Goal: Information Seeking & Learning: Learn about a topic

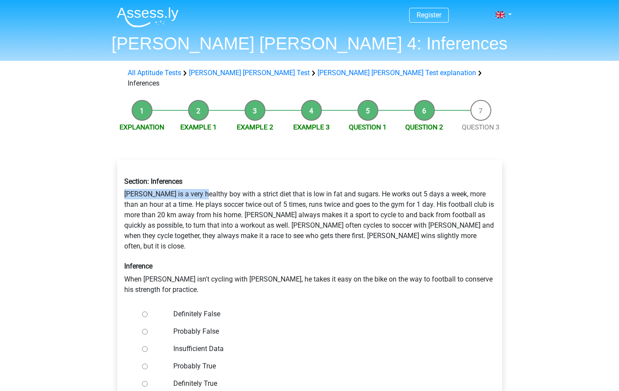
drag, startPoint x: 125, startPoint y: 184, endPoint x: 204, endPoint y: 182, distance: 78.7
click at [204, 182] on div "Section: Inferences [PERSON_NAME] is a very healthy boy with a strict diet that…" at bounding box center [310, 235] width 384 height 131
drag, startPoint x: 123, startPoint y: 183, endPoint x: 311, endPoint y: 181, distance: 188.2
click at [311, 181] on div "Section: Inferences [PERSON_NAME] is a very healthy boy with a strict diet that…" at bounding box center [310, 235] width 384 height 131
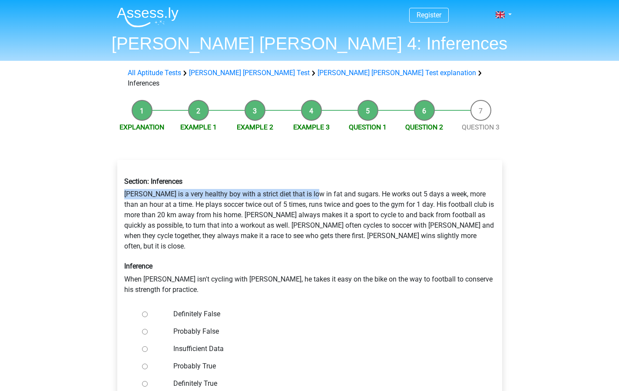
click at [311, 181] on div "Section: Inferences [PERSON_NAME] is a very healthy boy with a strict diet that…" at bounding box center [310, 235] width 384 height 131
drag, startPoint x: 348, startPoint y: 184, endPoint x: 106, endPoint y: 184, distance: 241.2
click at [106, 184] on div "Explanation Example 1 Example 2 Example 3 Question 1 Question 2 Question 3 Sect…" at bounding box center [309, 277] width 413 height 362
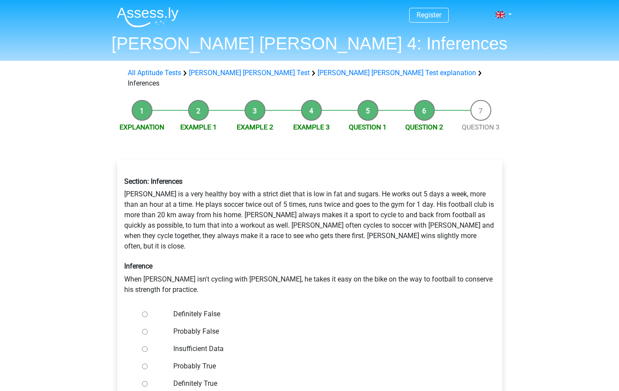
click at [325, 192] on div "Section: Inferences [PERSON_NAME] is a very healthy boy with a strict diet that…" at bounding box center [310, 235] width 384 height 131
drag, startPoint x: 351, startPoint y: 182, endPoint x: 438, endPoint y: 183, distance: 86.9
click at [438, 183] on div "Section: Inferences [PERSON_NAME] is a very healthy boy with a strict diet that…" at bounding box center [310, 235] width 384 height 131
click at [440, 182] on div "Section: Inferences [PERSON_NAME] is a very healthy boy with a strict diet that…" at bounding box center [310, 235] width 384 height 131
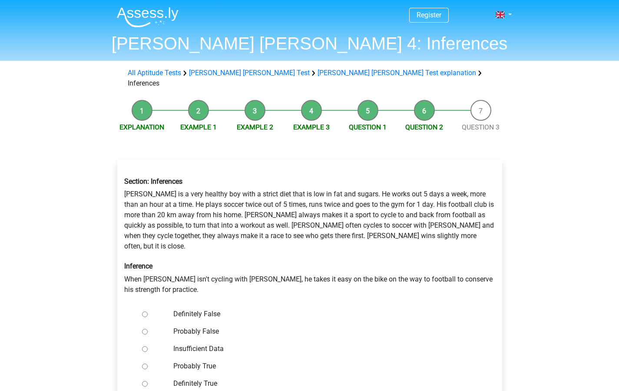
click at [473, 182] on div "Section: Inferences [PERSON_NAME] is a very healthy boy with a strict diet that…" at bounding box center [310, 235] width 384 height 131
drag, startPoint x: 352, startPoint y: 184, endPoint x: 430, endPoint y: 183, distance: 77.8
click at [430, 183] on div "Section: Inferences [PERSON_NAME] is a very healthy boy with a strict diet that…" at bounding box center [310, 235] width 384 height 131
drag, startPoint x: 358, startPoint y: 183, endPoint x: 434, endPoint y: 180, distance: 76.1
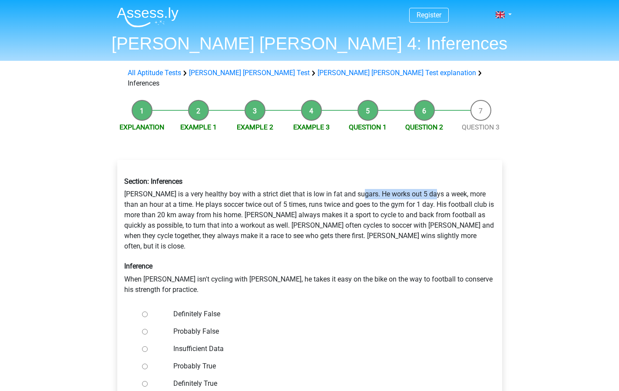
click at [434, 180] on div "Section: Inferences [PERSON_NAME] is a very healthy boy with a strict diet that…" at bounding box center [310, 235] width 384 height 131
click at [435, 180] on div "Section: Inferences [PERSON_NAME] is a very healthy boy with a strict diet that…" at bounding box center [310, 235] width 384 height 131
drag, startPoint x: 131, startPoint y: 195, endPoint x: 165, endPoint y: 195, distance: 34.3
click at [165, 195] on div "Section: Inferences [PERSON_NAME] is a very healthy boy with a strict diet that…" at bounding box center [310, 235] width 384 height 131
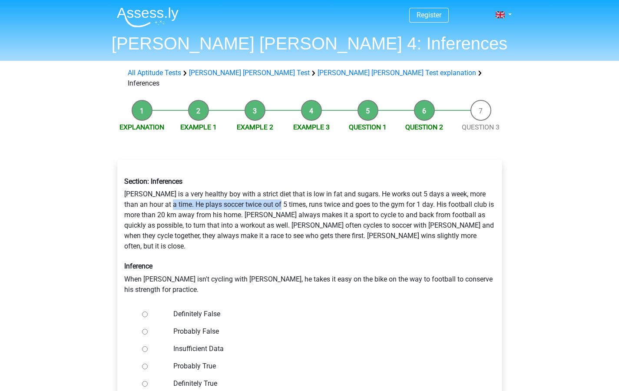
drag, startPoint x: 171, startPoint y: 194, endPoint x: 282, endPoint y: 190, distance: 111.7
click at [282, 190] on div "Section: Inferences [PERSON_NAME] is a very healthy boy with a strict diet that…" at bounding box center [310, 235] width 384 height 131
drag, startPoint x: 283, startPoint y: 190, endPoint x: 405, endPoint y: 189, distance: 121.7
click at [405, 189] on div "Section: Inferences [PERSON_NAME] is a very healthy boy with a strict diet that…" at bounding box center [310, 235] width 384 height 131
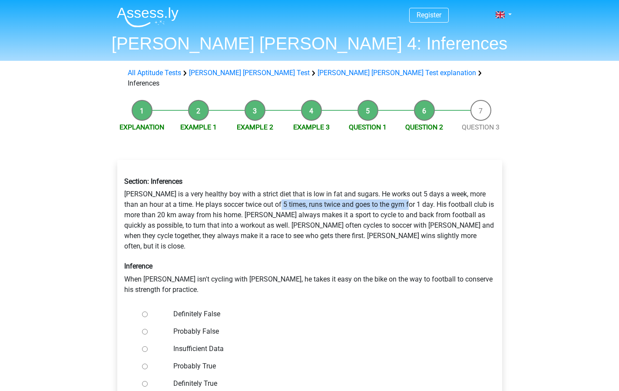
click at [405, 189] on div "Section: Inferences [PERSON_NAME] is a very healthy boy with a strict diet that…" at bounding box center [310, 235] width 384 height 131
drag, startPoint x: 412, startPoint y: 194, endPoint x: 489, endPoint y: 194, distance: 76.5
click at [489, 194] on div "Section: Inferences [PERSON_NAME] is a very healthy boy with a strict diet that…" at bounding box center [310, 235] width 384 height 131
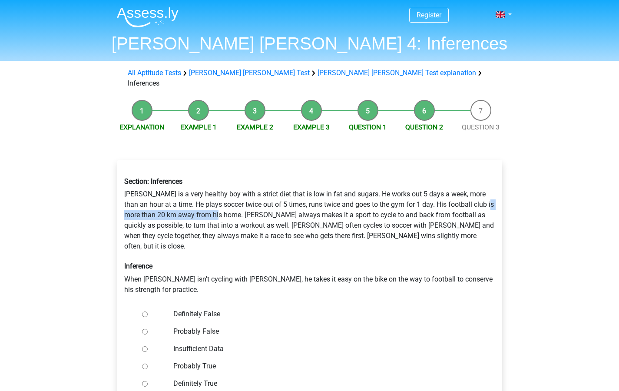
drag, startPoint x: 126, startPoint y: 208, endPoint x: 229, endPoint y: 204, distance: 103.5
click at [229, 204] on div "Section: Inferences [PERSON_NAME] is a very healthy boy with a strict diet that…" at bounding box center [310, 235] width 384 height 131
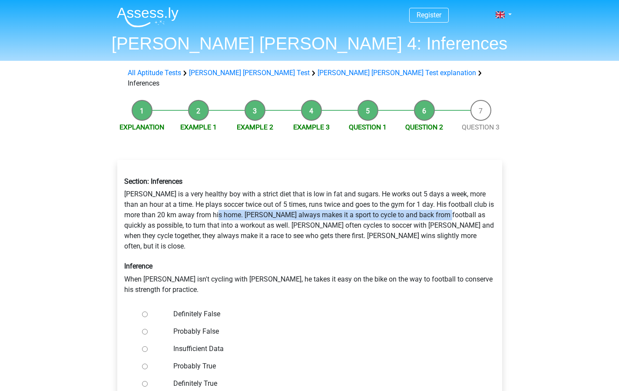
drag, startPoint x: 229, startPoint y: 204, endPoint x: 453, endPoint y: 209, distance: 224.3
click at [453, 209] on div "Section: Inferences [PERSON_NAME] is a very healthy boy with a strict diet that…" at bounding box center [310, 235] width 384 height 131
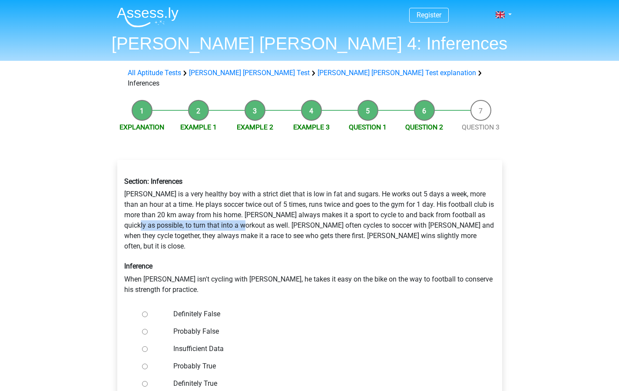
drag, startPoint x: 153, startPoint y: 213, endPoint x: 262, endPoint y: 213, distance: 109.5
click at [262, 213] on div "Section: Inferences [PERSON_NAME] is a very healthy boy with a strict diet that…" at bounding box center [310, 235] width 384 height 131
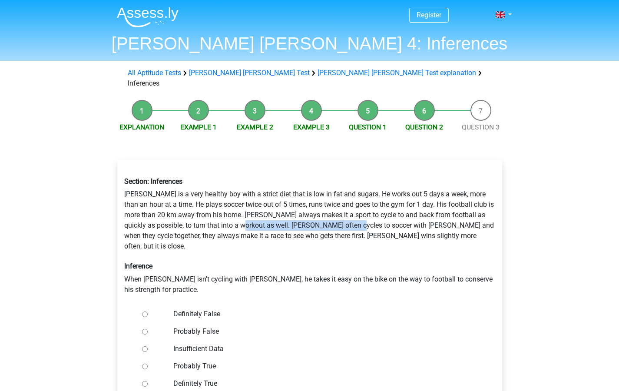
drag, startPoint x: 260, startPoint y: 213, endPoint x: 378, endPoint y: 214, distance: 118.2
click at [378, 214] on div "Section: Inferences [PERSON_NAME] is a very healthy boy with a strict diet that…" at bounding box center [310, 235] width 384 height 131
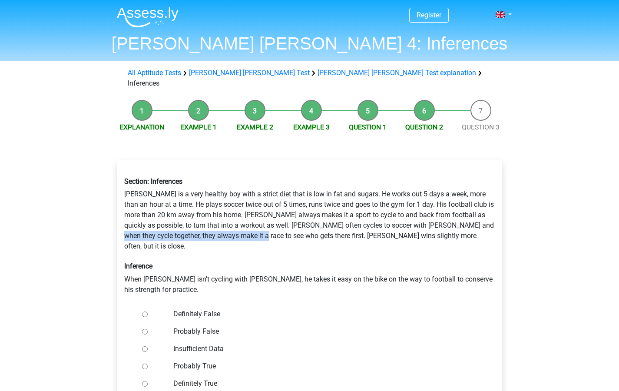
drag, startPoint x: 133, startPoint y: 226, endPoint x: 274, endPoint y: 224, distance: 141.7
click at [274, 224] on div "Section: Inferences [PERSON_NAME] is a very healthy boy with a strict diet that…" at bounding box center [310, 235] width 384 height 131
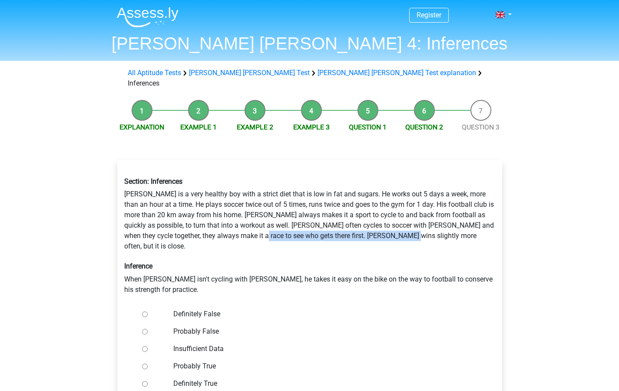
drag, startPoint x: 275, startPoint y: 225, endPoint x: 418, endPoint y: 226, distance: 143.4
click at [418, 226] on div "Section: Inferences [PERSON_NAME] is a very healthy boy with a strict diet that…" at bounding box center [310, 235] width 384 height 131
click at [279, 236] on div "Section: Inferences [PERSON_NAME] is a very healthy boy with a strict diet that…" at bounding box center [310, 235] width 384 height 131
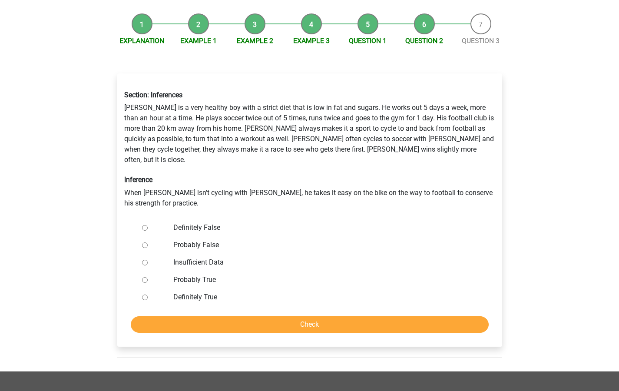
scroll to position [90, 0]
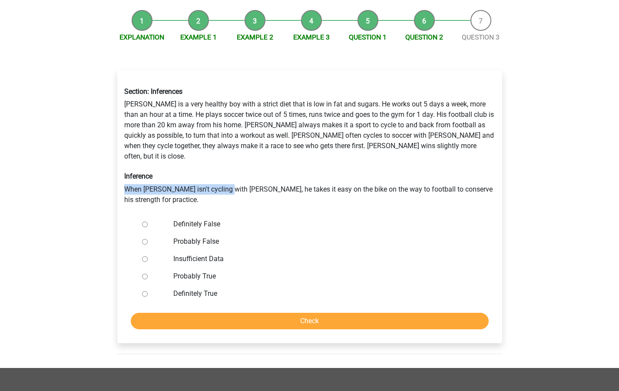
drag, startPoint x: 125, startPoint y: 168, endPoint x: 230, endPoint y: 166, distance: 105.2
click at [230, 166] on div "Section: Inferences [PERSON_NAME] is a very healthy boy with a strict diet that…" at bounding box center [310, 145] width 384 height 131
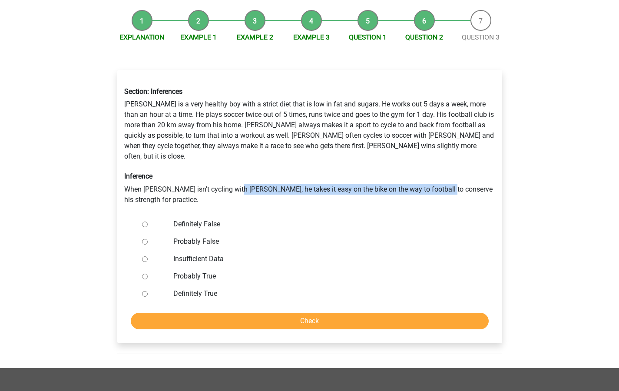
drag, startPoint x: 238, startPoint y: 166, endPoint x: 448, endPoint y: 169, distance: 209.9
click at [448, 169] on div "Section: Inferences [PERSON_NAME] is a very healthy boy with a strict diet that…" at bounding box center [310, 145] width 384 height 131
click at [449, 169] on div "Section: Inferences [PERSON_NAME] is a very healthy boy with a strict diet that…" at bounding box center [310, 145] width 384 height 131
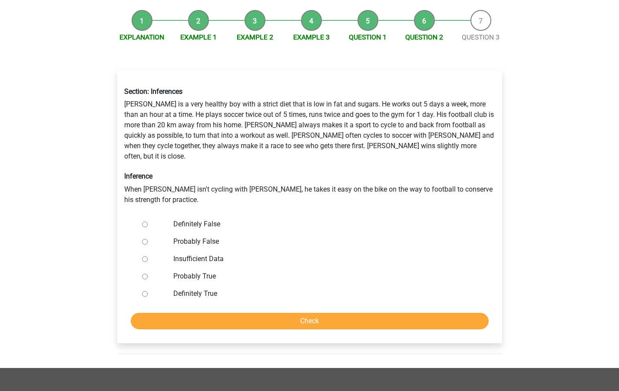
click at [144, 222] on input "Definitely False" at bounding box center [145, 225] width 6 height 6
radio input "true"
click at [264, 313] on input "Check" at bounding box center [310, 321] width 358 height 17
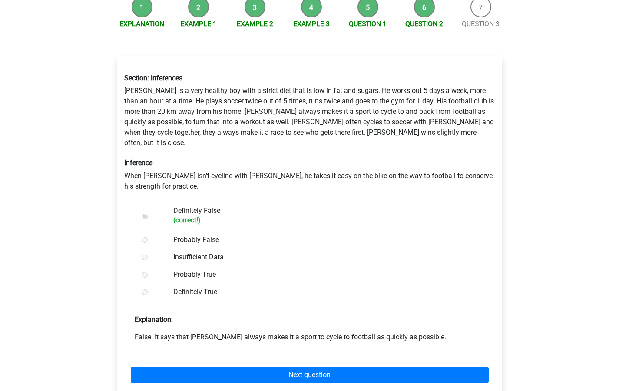
scroll to position [101, 0]
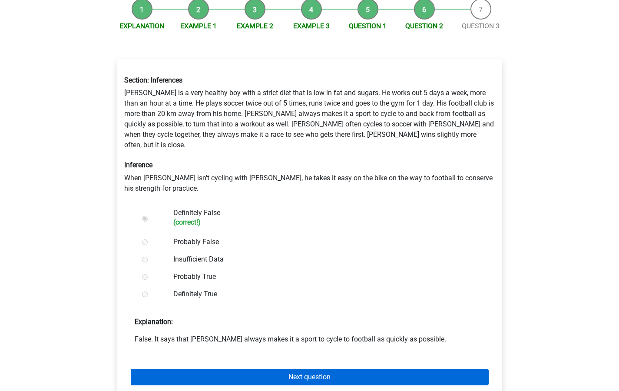
click at [300, 369] on link "Next question" at bounding box center [310, 377] width 358 height 17
